Goal: Navigation & Orientation: Go to known website

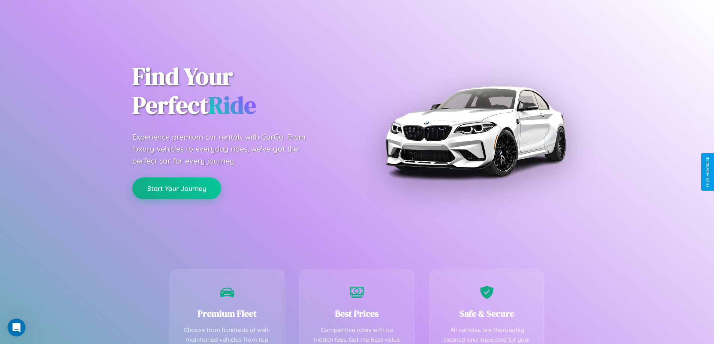
click at [176, 188] on button "Start Your Journey" at bounding box center [176, 189] width 89 height 22
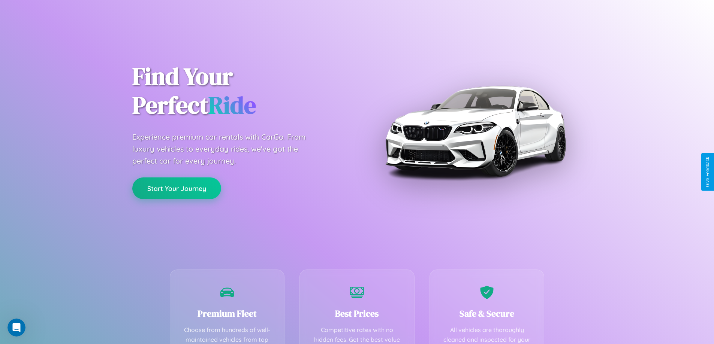
click at [176, 188] on button "Start Your Journey" at bounding box center [176, 189] width 89 height 22
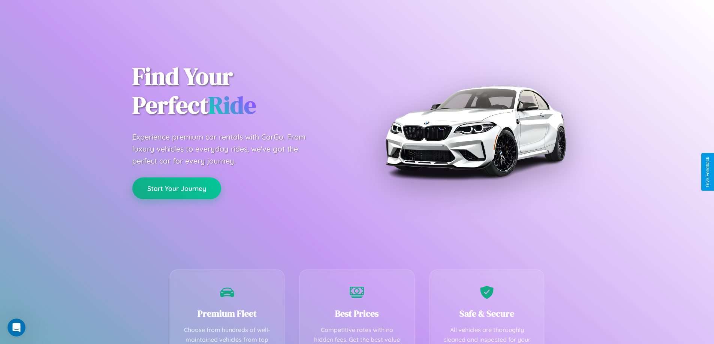
click at [176, 188] on button "Start Your Journey" at bounding box center [176, 189] width 89 height 22
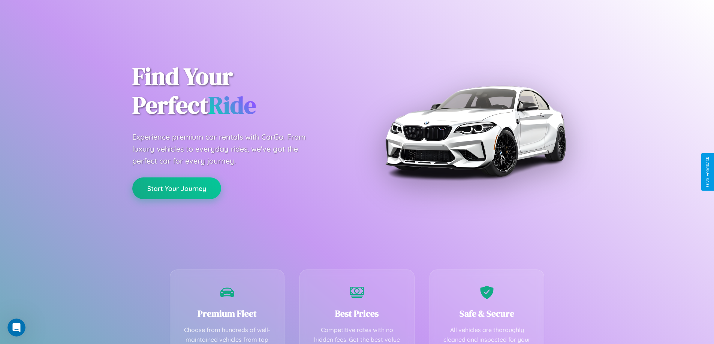
click at [176, 188] on button "Start Your Journey" at bounding box center [176, 189] width 89 height 22
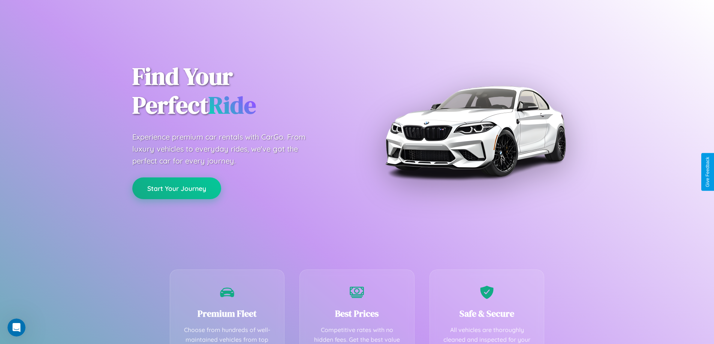
click at [176, 188] on button "Start Your Journey" at bounding box center [176, 189] width 89 height 22
